Goal: Information Seeking & Learning: Learn about a topic

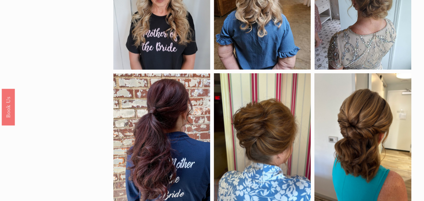
scroll to position [479, 0]
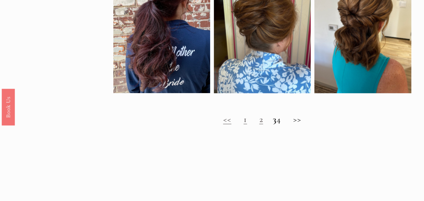
click at [244, 124] on link "1" at bounding box center [245, 119] width 3 height 10
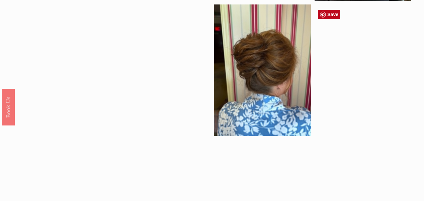
scroll to position [447, 0]
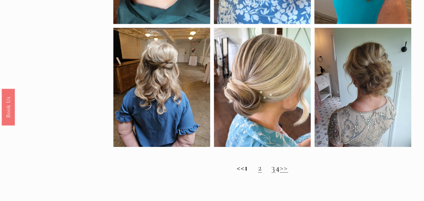
click at [258, 172] on link "2" at bounding box center [260, 167] width 4 height 10
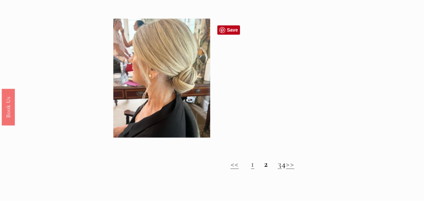
scroll to position [559, 0]
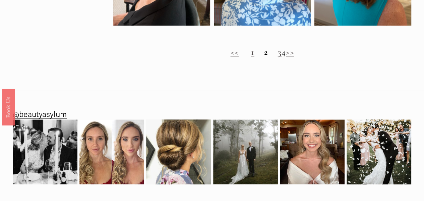
click at [284, 57] on h2 "<< 1 2 3 4 >>" at bounding box center [262, 52] width 298 height 10
click at [278, 57] on link "3" at bounding box center [280, 52] width 4 height 10
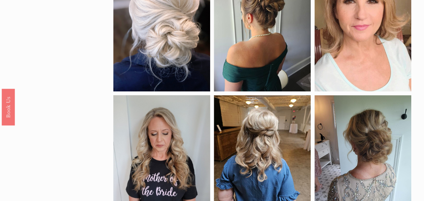
scroll to position [559, 0]
